Goal: Navigation & Orientation: Find specific page/section

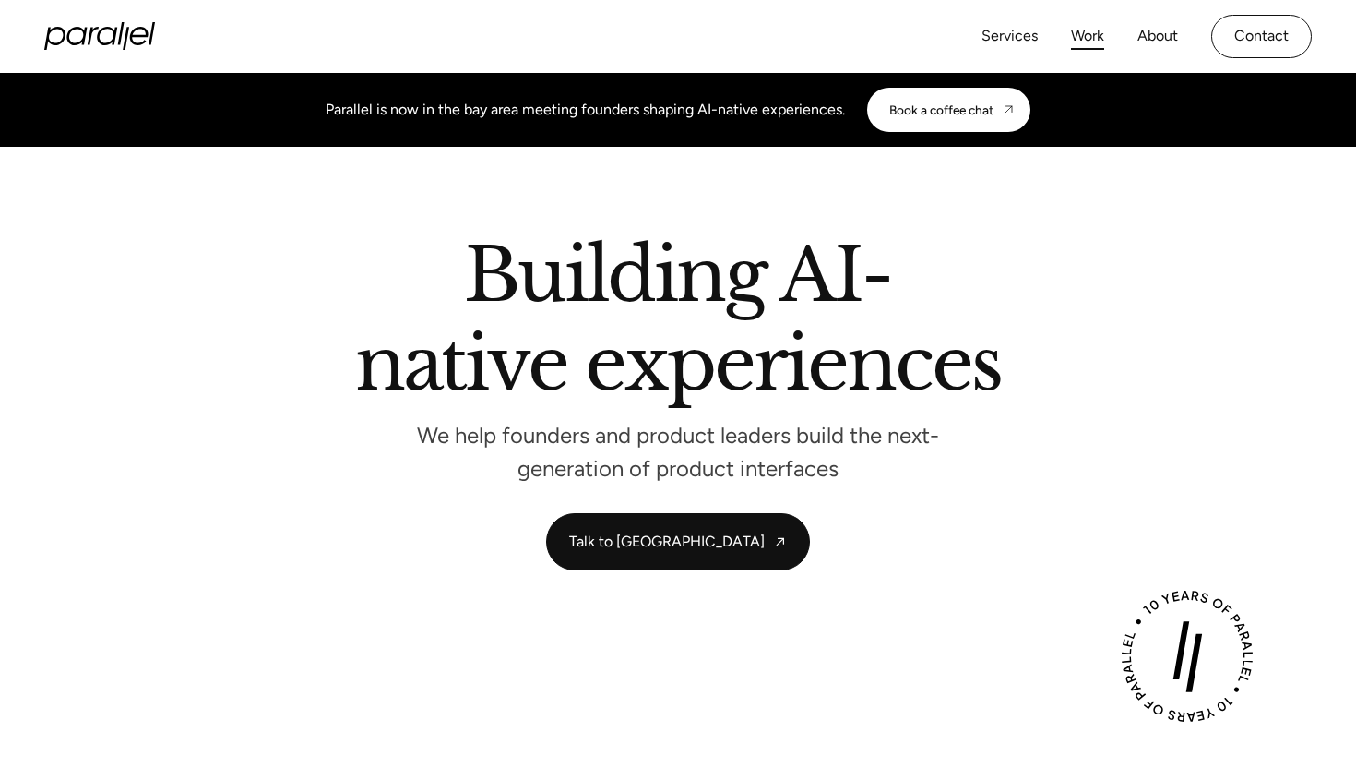
click at [1088, 38] on link "Work" at bounding box center [1087, 36] width 33 height 27
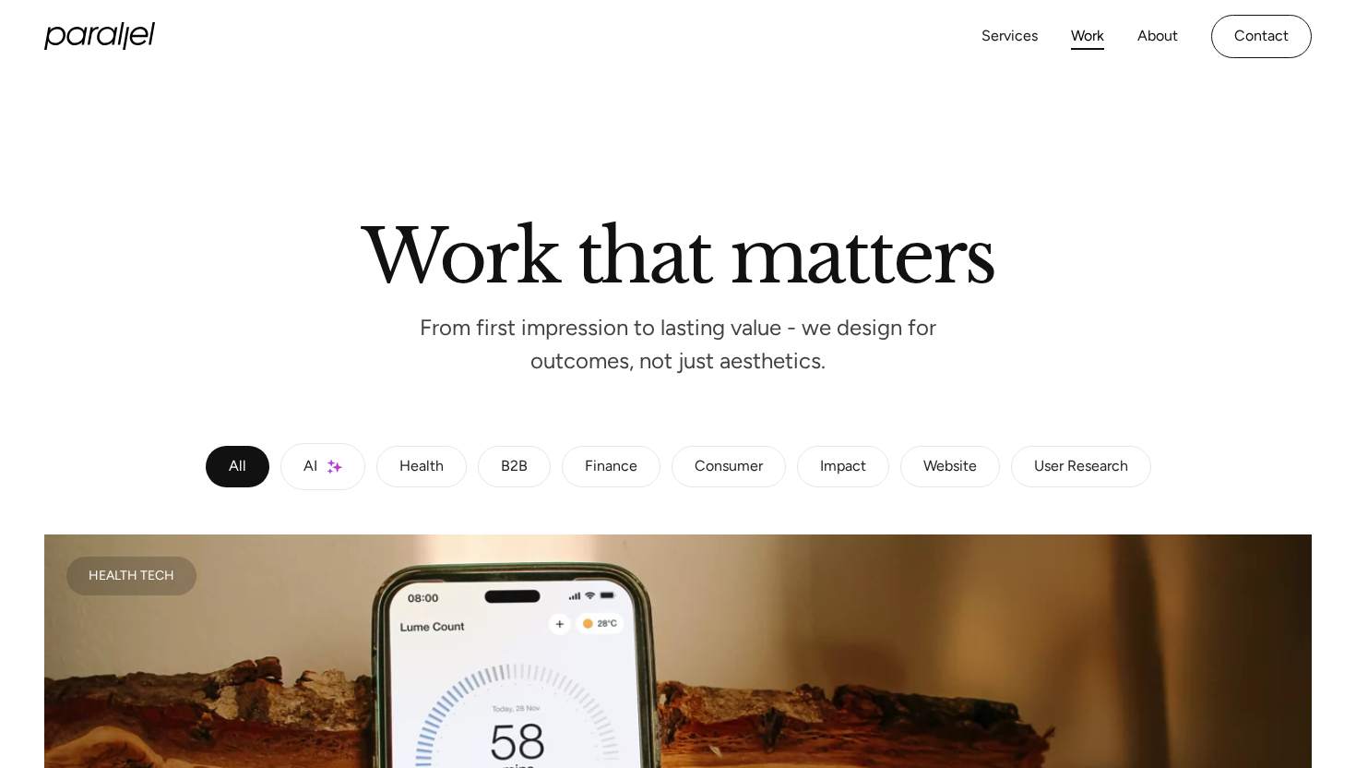
click at [321, 457] on link "AI" at bounding box center [322, 466] width 85 height 47
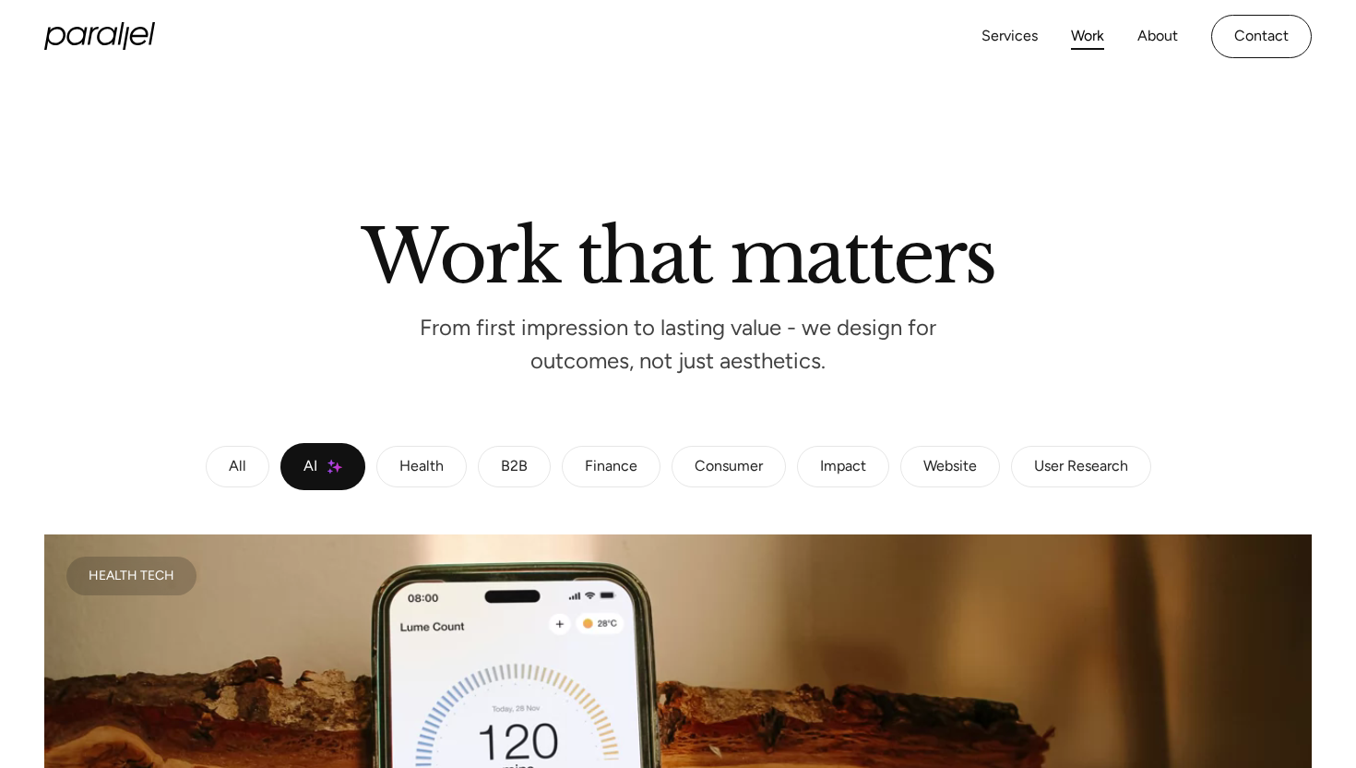
click at [1091, 46] on link "Work" at bounding box center [1087, 36] width 33 height 27
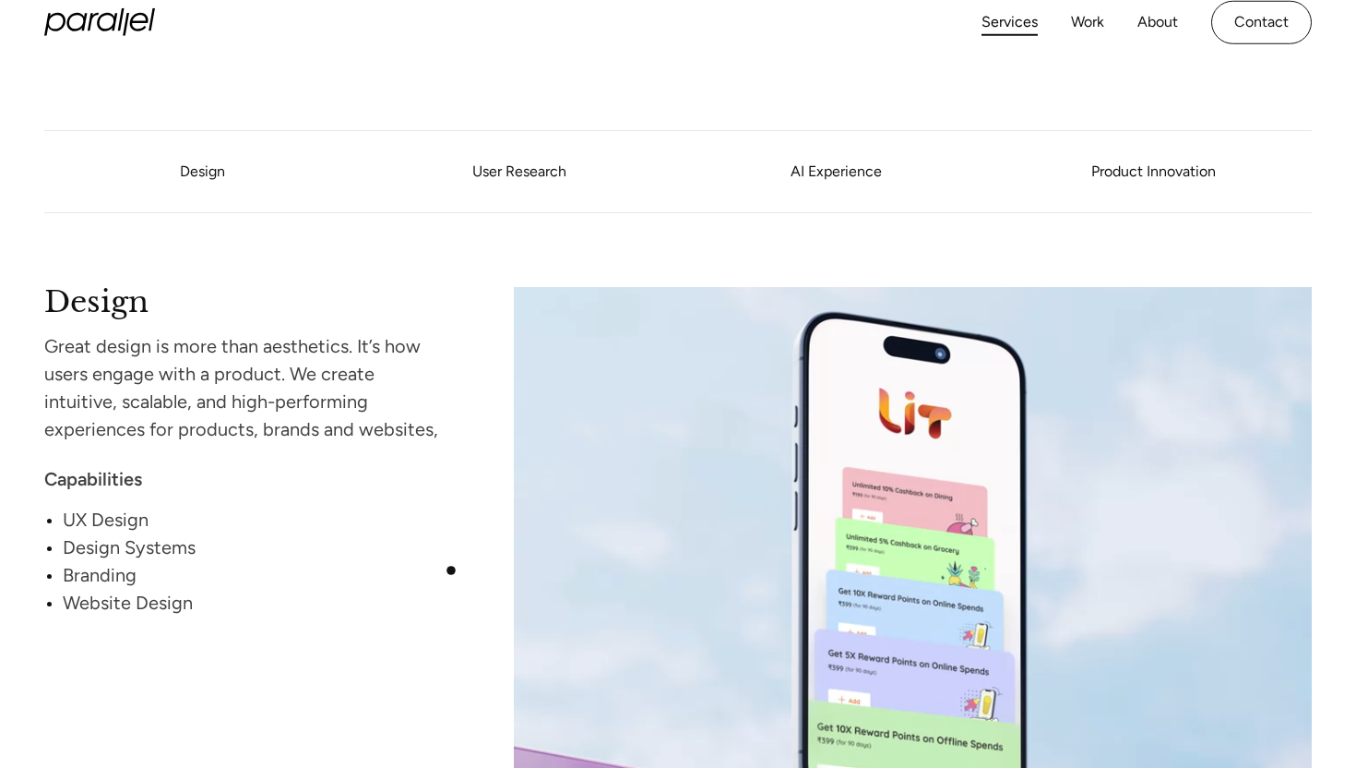
scroll to position [1479, 0]
